Goal: Task Accomplishment & Management: Use online tool/utility

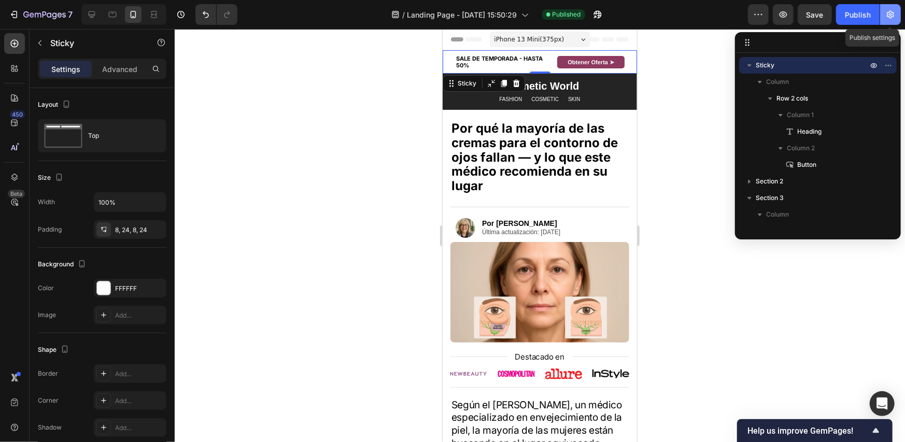
click at [886, 15] on icon "button" at bounding box center [890, 14] width 10 height 10
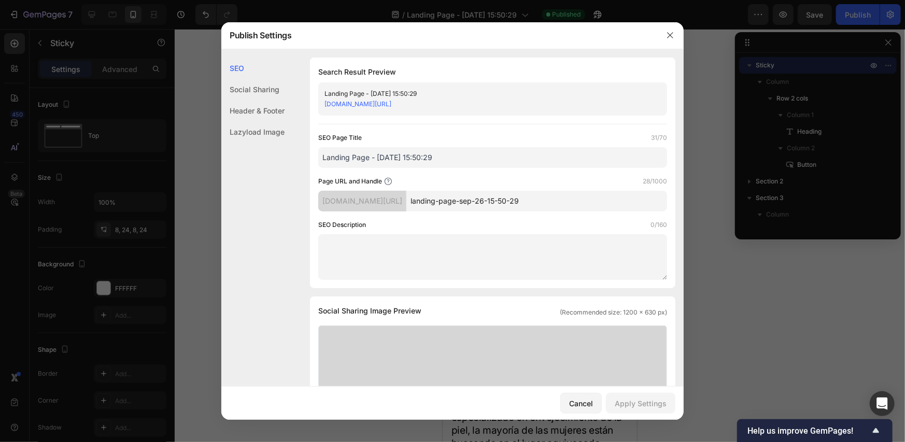
click at [538, 201] on input "landing-page-sep-26-15-50-29" at bounding box center [536, 201] width 261 height 21
type input "a"
type input "5-razones-adv"
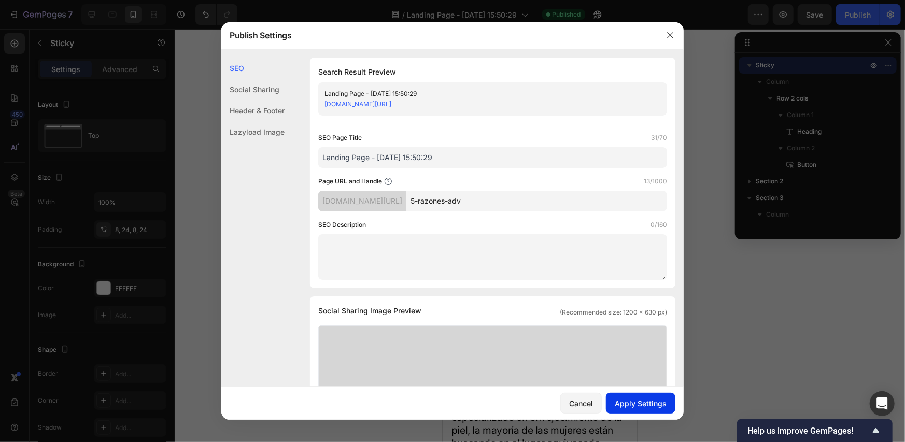
click at [660, 407] on div "Apply Settings" at bounding box center [641, 403] width 52 height 11
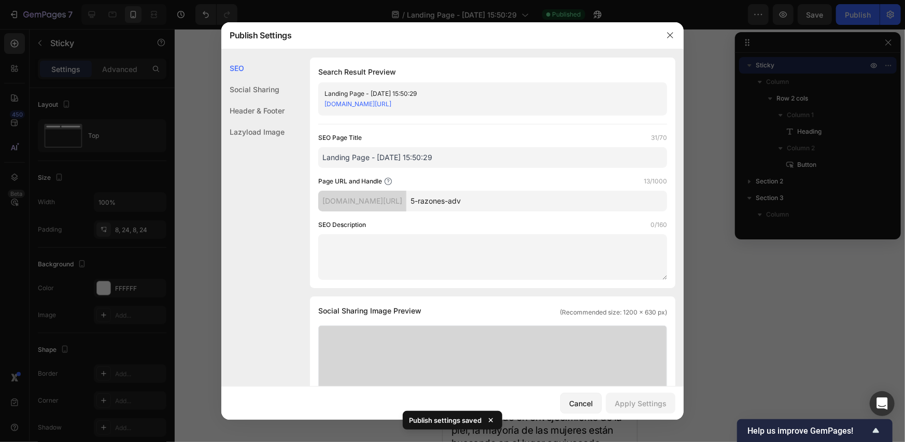
click at [515, 205] on input "5-razones-adv" at bounding box center [536, 201] width 261 height 21
click at [447, 159] on input "Landing Page - [DATE] 15:50:29" at bounding box center [492, 157] width 349 height 21
paste input "5-razones-adv"
paste input "text"
click at [332, 158] on input "5-razones-adv" at bounding box center [492, 157] width 349 height 21
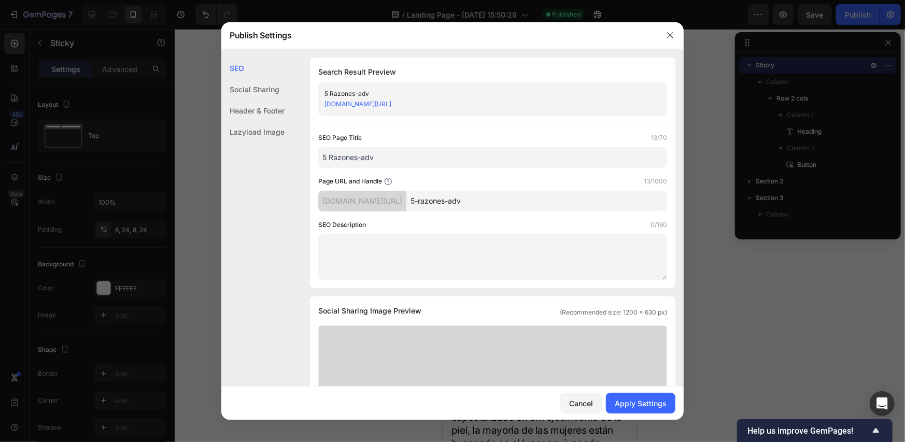
drag, startPoint x: 358, startPoint y: 157, endPoint x: 364, endPoint y: 156, distance: 6.8
click at [364, 156] on input "5 Razones-adv" at bounding box center [492, 157] width 349 height 21
type input "5 Razones Adv"
click at [659, 397] on button "Apply Settings" at bounding box center [640, 403] width 69 height 21
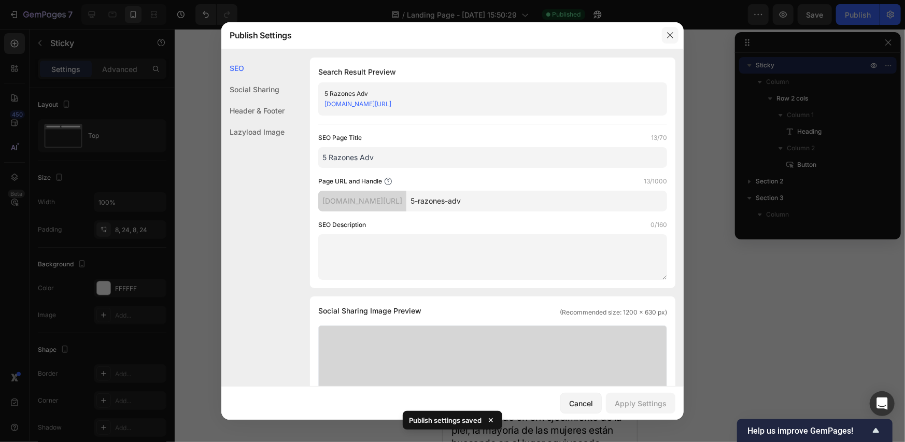
click at [671, 34] on icon "button" at bounding box center [670, 35] width 8 height 8
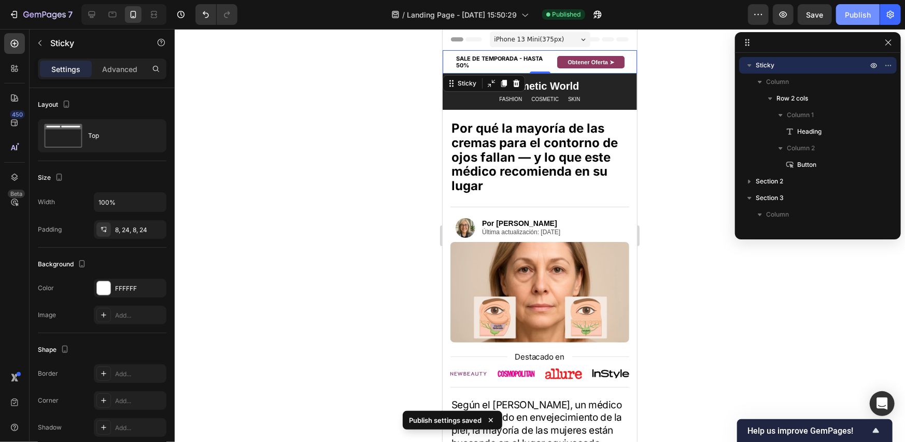
click at [865, 18] on div "Publish" at bounding box center [858, 14] width 26 height 11
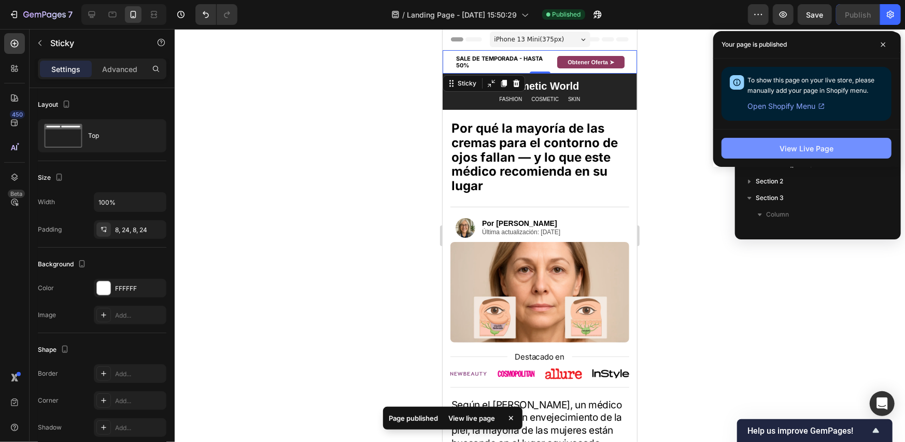
click at [856, 141] on button "View Live Page" at bounding box center [806, 148] width 170 height 21
